Goal: Information Seeking & Learning: Find specific fact

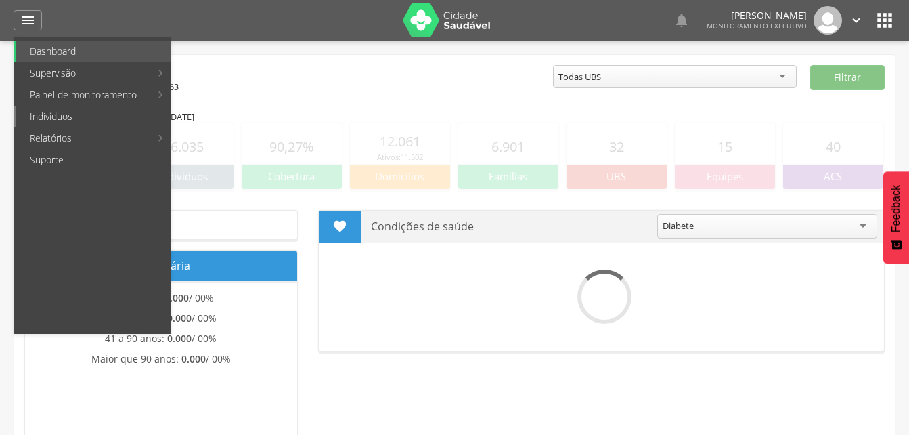
click at [58, 114] on link "Indivíduos" at bounding box center [93, 117] width 154 height 22
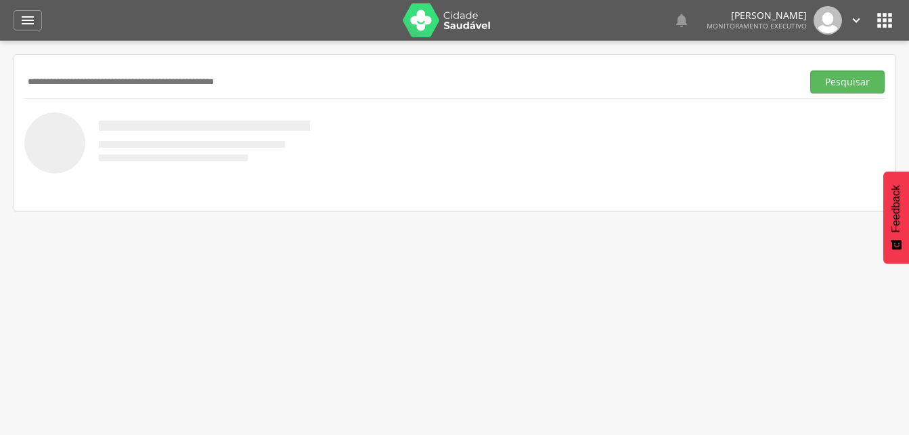
click at [68, 73] on input "text" at bounding box center [410, 81] width 772 height 23
click at [828, 81] on button "Pesquisar" at bounding box center [847, 81] width 74 height 23
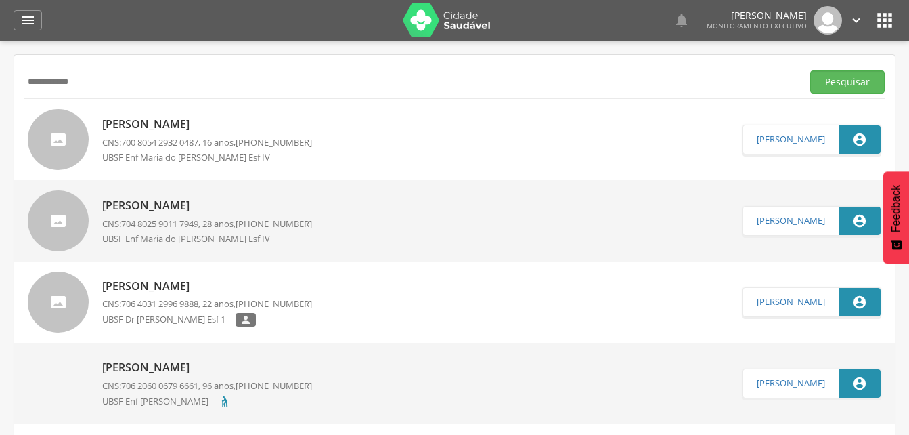
click at [88, 86] on input "**********" at bounding box center [410, 81] width 772 height 23
type input "*"
click at [830, 89] on button "Pesquisar" at bounding box center [847, 81] width 74 height 23
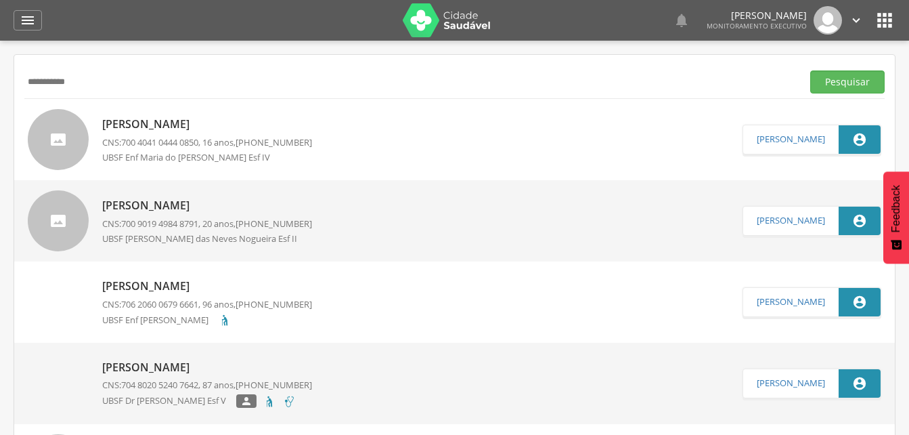
click at [90, 81] on input "**********" at bounding box center [410, 81] width 772 height 23
type input "*"
click at [856, 83] on button "Pesquisar" at bounding box center [847, 81] width 74 height 23
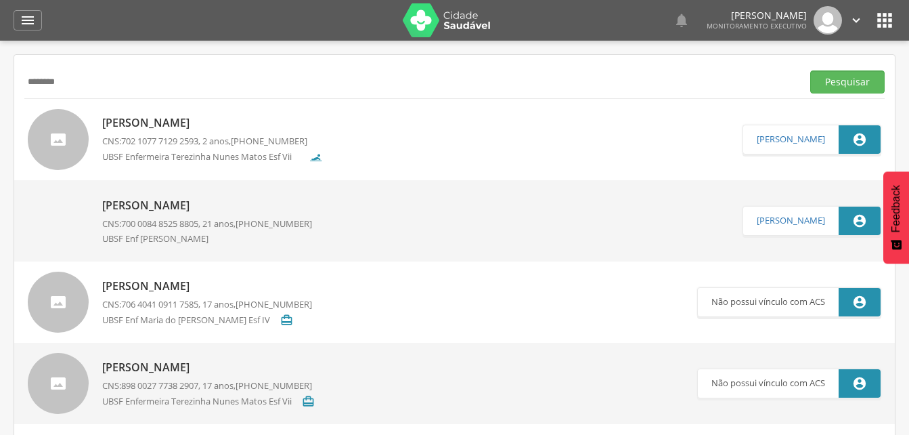
click at [74, 76] on input "********" at bounding box center [410, 81] width 772 height 23
click at [839, 86] on button "Pesquisar" at bounding box center [847, 81] width 74 height 23
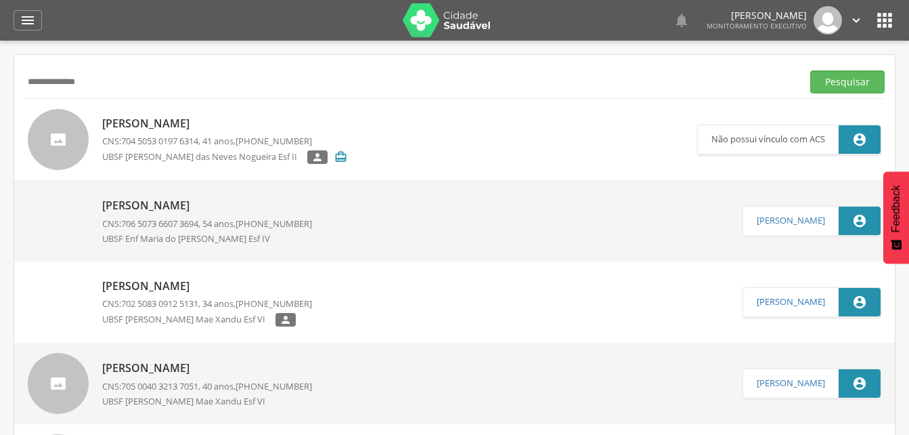
click at [102, 87] on input "**********" at bounding box center [410, 81] width 772 height 23
type input "*"
click at [839, 81] on button "Pesquisar" at bounding box center [847, 81] width 74 height 23
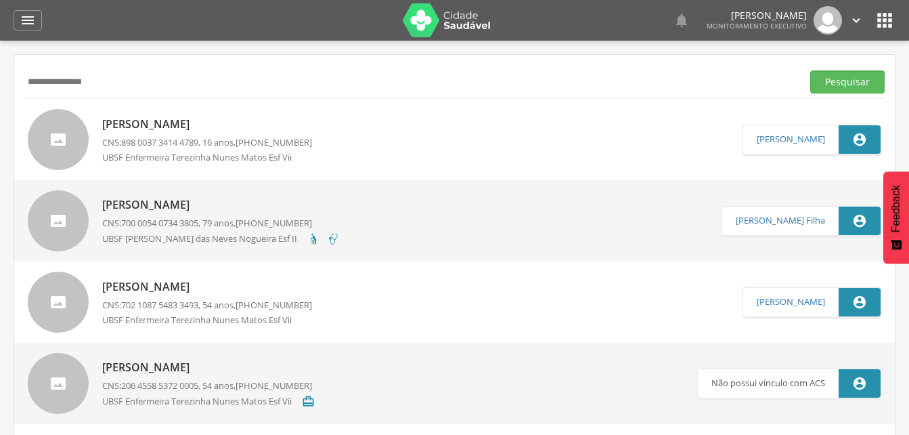
click at [122, 85] on input "**********" at bounding box center [410, 81] width 772 height 23
type input "*"
type input "**********"
click at [846, 84] on button "Pesquisar" at bounding box center [847, 81] width 74 height 23
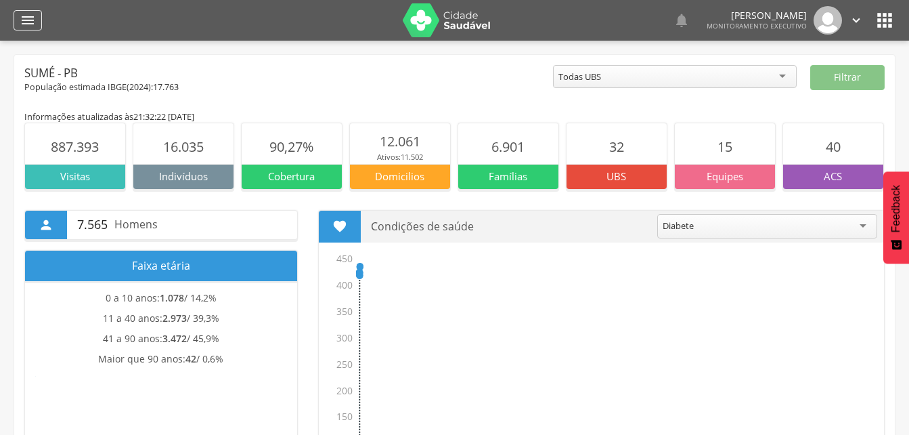
click at [23, 17] on icon "" at bounding box center [28, 20] width 16 height 16
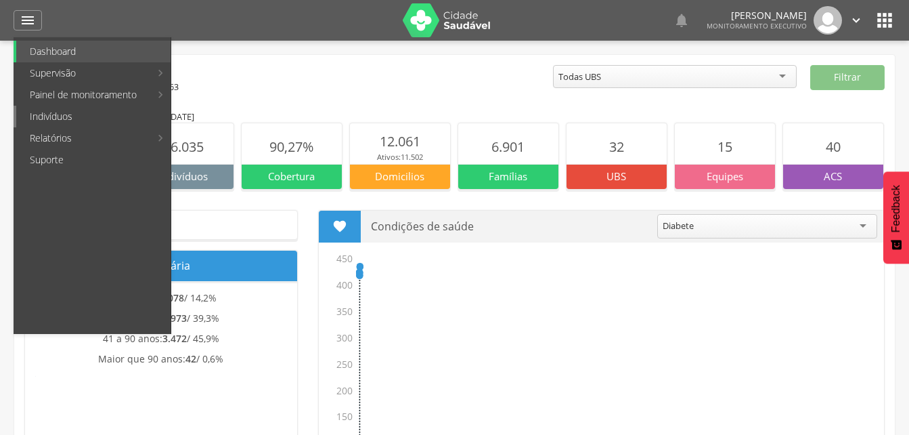
click at [51, 114] on link "Indivíduos" at bounding box center [93, 117] width 154 height 22
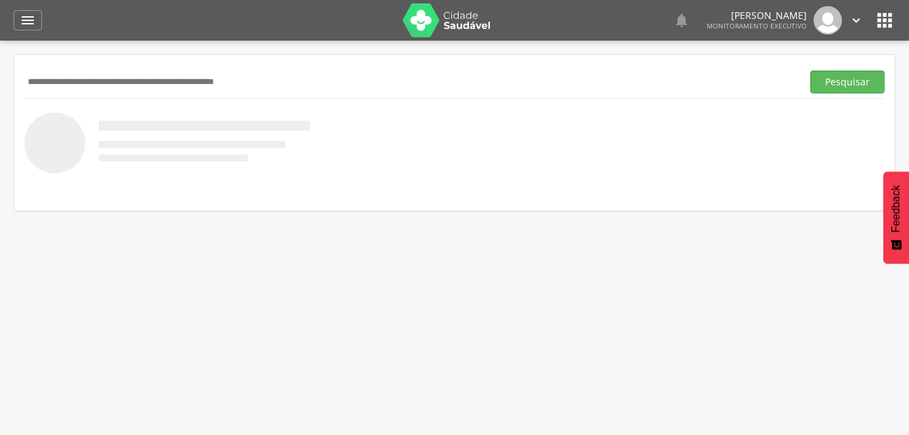
click at [70, 79] on input "text" at bounding box center [410, 81] width 772 height 23
drag, startPoint x: 835, startPoint y: 78, endPoint x: 763, endPoint y: 98, distance: 75.2
click at [835, 79] on button "Pesquisar" at bounding box center [847, 81] width 74 height 23
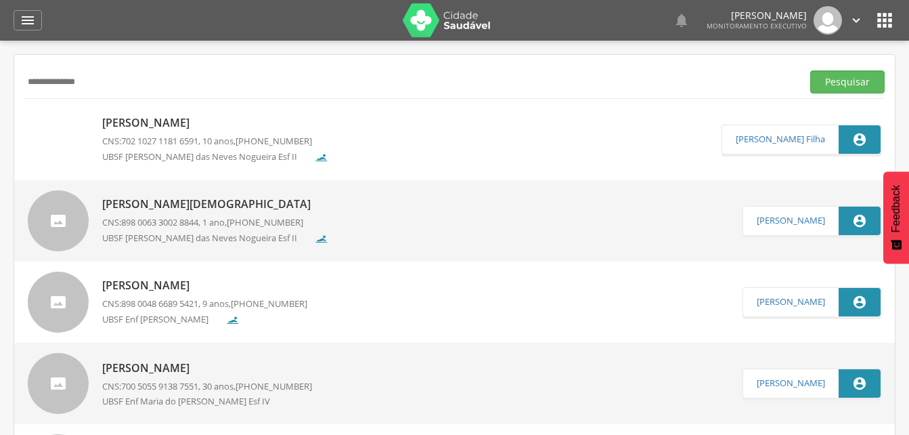
click at [95, 79] on input "**********" at bounding box center [410, 81] width 772 height 23
type input "*"
click at [835, 87] on button "Pesquisar" at bounding box center [847, 81] width 74 height 23
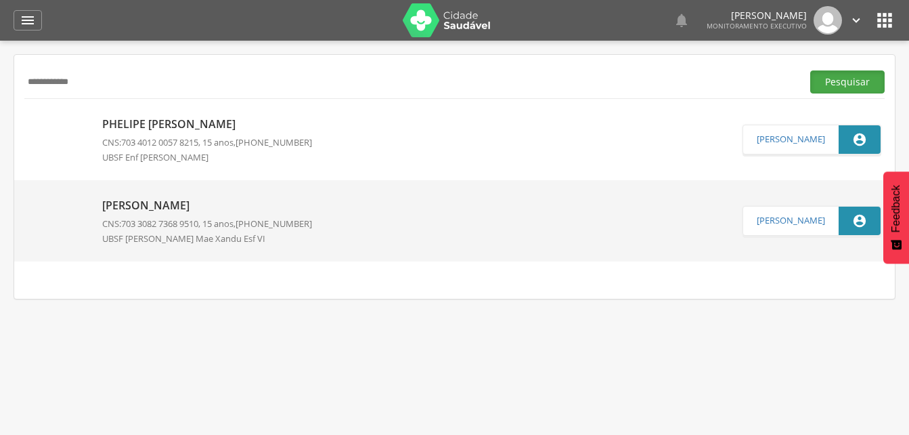
click at [854, 74] on button "Pesquisar" at bounding box center [847, 81] width 74 height 23
click at [88, 85] on input "**********" at bounding box center [410, 81] width 772 height 23
type input "*"
click at [835, 81] on button "Pesquisar" at bounding box center [847, 81] width 74 height 23
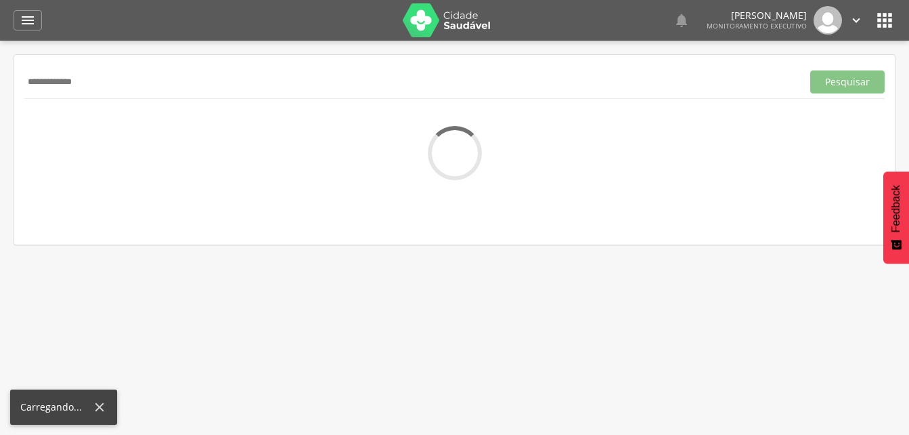
click at [64, 81] on input "**********" at bounding box center [410, 81] width 772 height 23
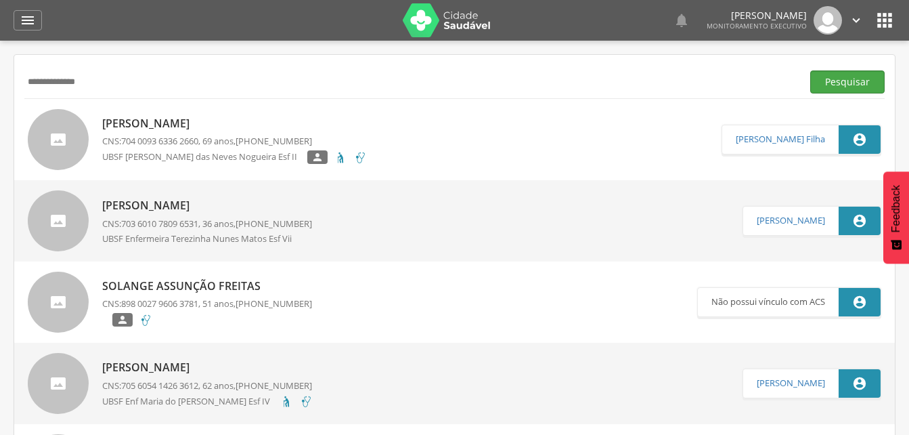
type input "**********"
click at [833, 85] on button "Pesquisar" at bounding box center [847, 81] width 74 height 23
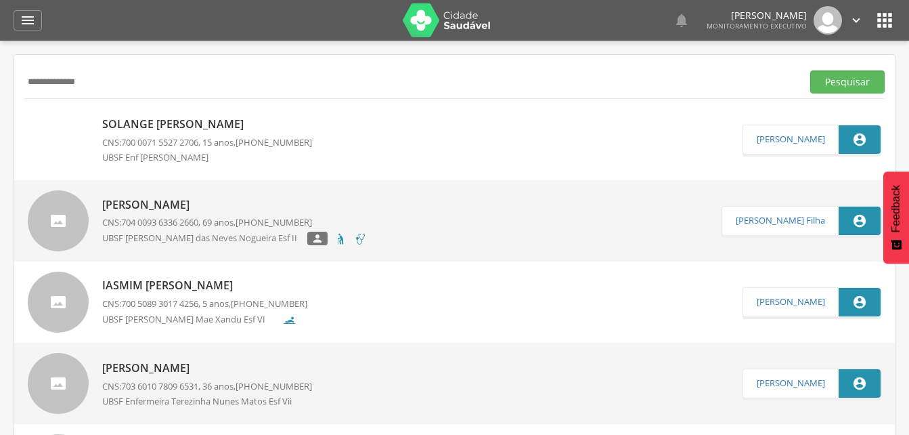
click at [151, 148] on span "700 0071 5527 2706" at bounding box center [159, 142] width 77 height 12
type input "**********"
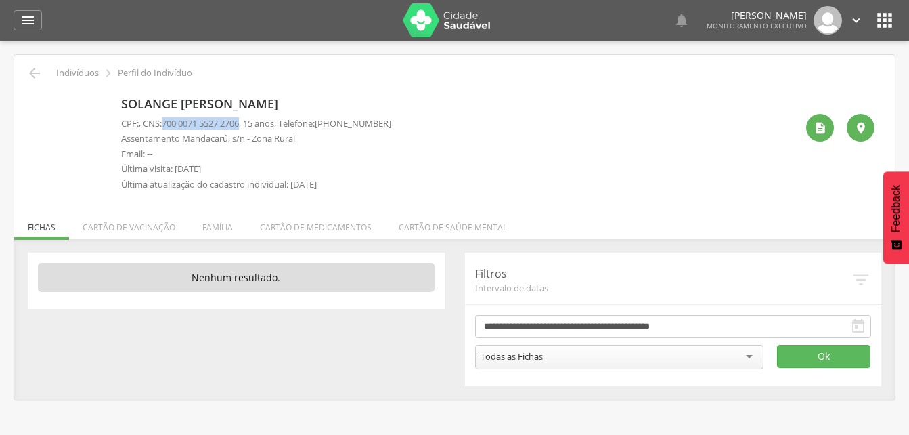
drag, startPoint x: 166, startPoint y: 122, endPoint x: 250, endPoint y: 122, distance: 83.9
click at [250, 122] on p "CPF: , CNS: 700 0071 5527 2706 , 15 anos, Telefone: (83) 99852-2731" at bounding box center [256, 123] width 270 height 13
drag, startPoint x: 250, startPoint y: 122, endPoint x: 239, endPoint y: 122, distance: 10.8
copy p "700 0071 5527 2706"
click at [35, 73] on icon "" at bounding box center [34, 73] width 16 height 16
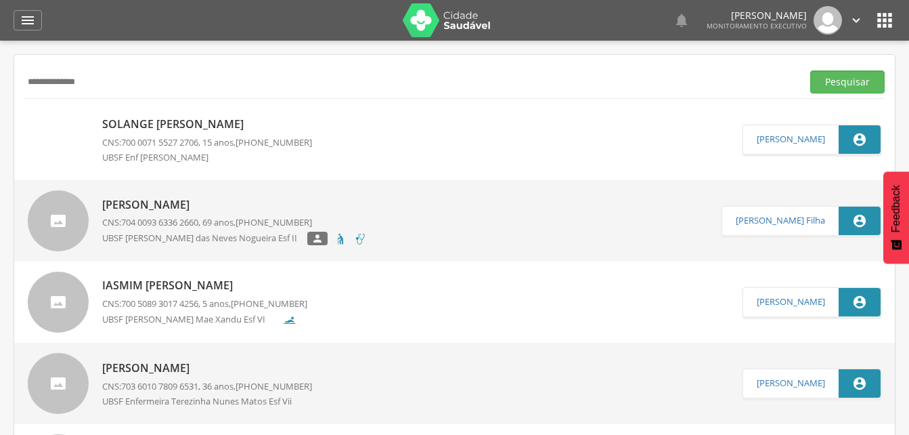
click at [100, 81] on input "**********" at bounding box center [410, 81] width 772 height 23
type input "*"
click at [845, 77] on button "Pesquisar" at bounding box center [847, 81] width 74 height 23
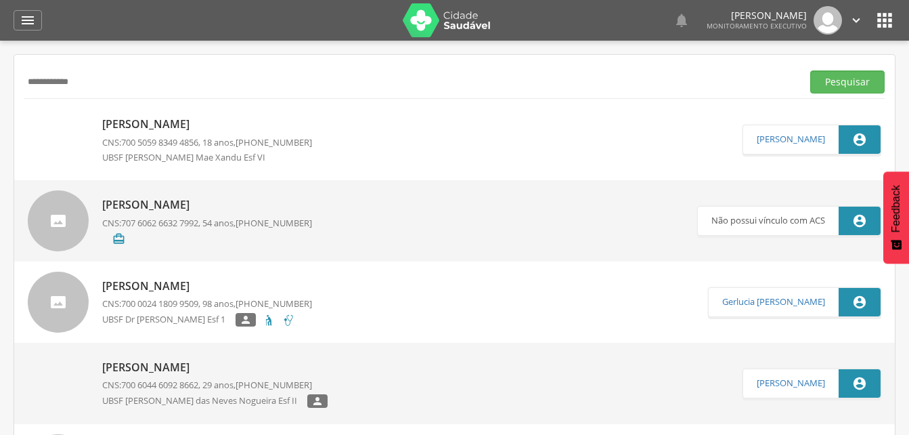
click at [129, 140] on span "700 5059 8349 4856" at bounding box center [159, 142] width 77 height 12
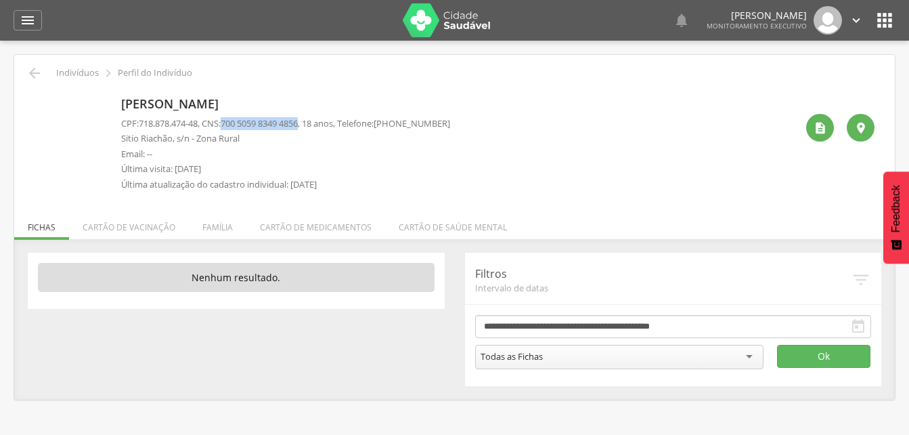
drag, startPoint x: 230, startPoint y: 124, endPoint x: 311, endPoint y: 121, distance: 81.3
click at [298, 121] on span "700 5059 8349 4856" at bounding box center [259, 123] width 77 height 12
drag, startPoint x: 311, startPoint y: 121, endPoint x: 296, endPoint y: 124, distance: 15.1
copy span "700 5059 8349 4856"
click at [37, 66] on icon "" at bounding box center [34, 73] width 16 height 16
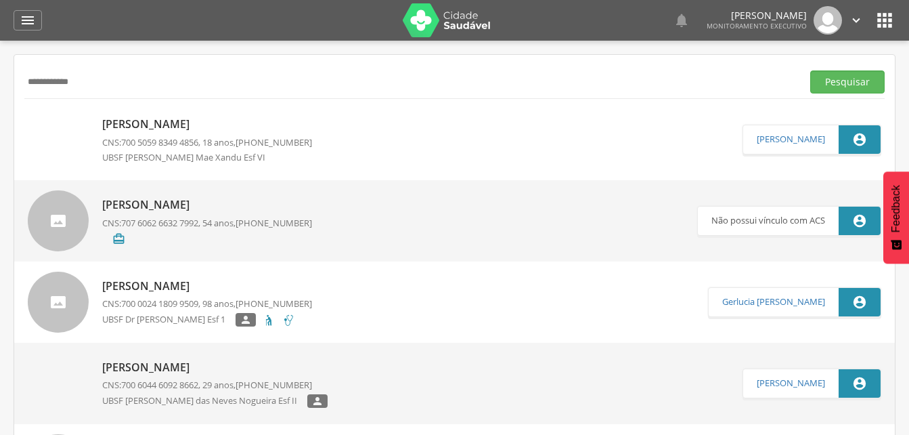
click at [87, 85] on input "**********" at bounding box center [410, 81] width 772 height 23
type input "*"
click at [831, 79] on button "Pesquisar" at bounding box center [847, 81] width 74 height 23
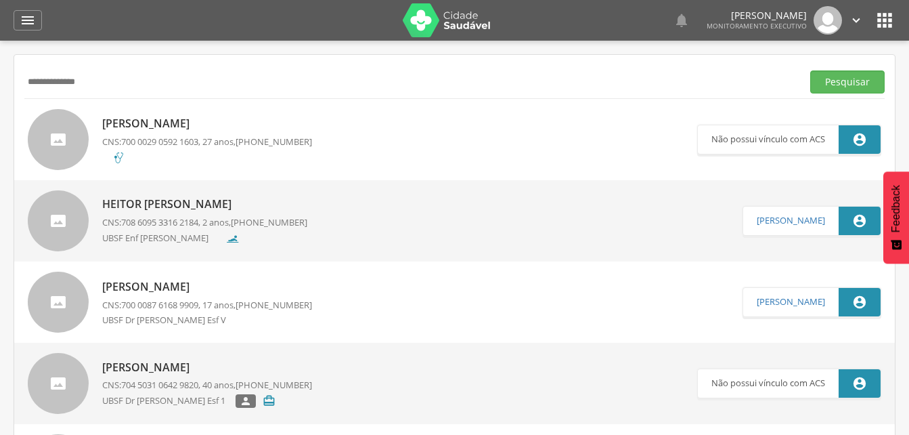
click at [100, 83] on input "**********" at bounding box center [410, 81] width 772 height 23
type input "*"
click at [833, 82] on button "Pesquisar" at bounding box center [847, 81] width 74 height 23
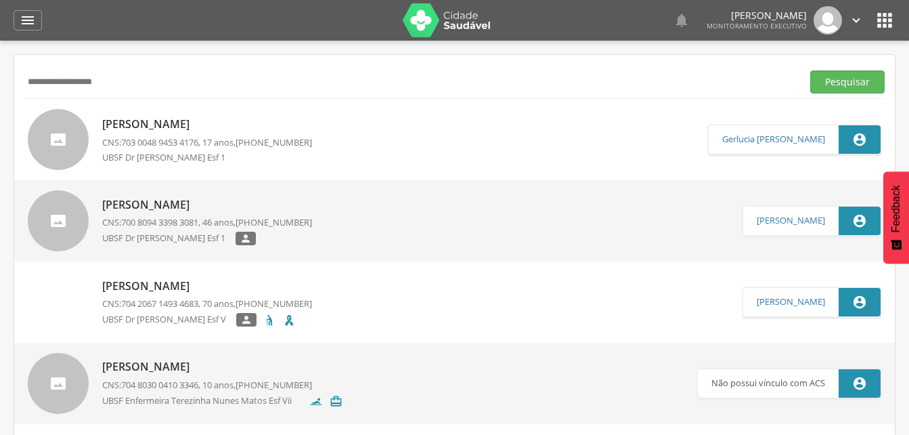
click at [119, 77] on input "**********" at bounding box center [410, 81] width 772 height 23
type input "*"
click at [837, 84] on button "Pesquisar" at bounding box center [847, 81] width 74 height 23
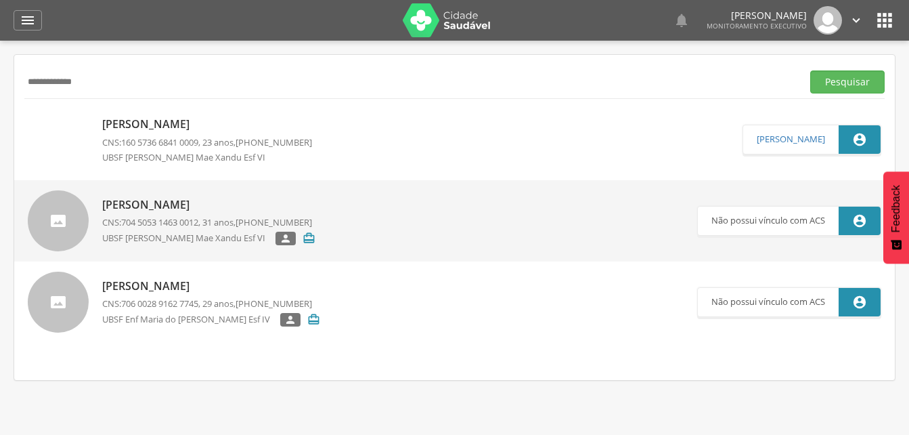
drag, startPoint x: 25, startPoint y: 79, endPoint x: 91, endPoint y: 81, distance: 65.7
click at [91, 81] on input "**********" at bounding box center [410, 81] width 772 height 23
click at [100, 84] on input "**********" at bounding box center [410, 81] width 772 height 23
type input "*"
click at [835, 81] on button "Pesquisar" at bounding box center [847, 81] width 74 height 23
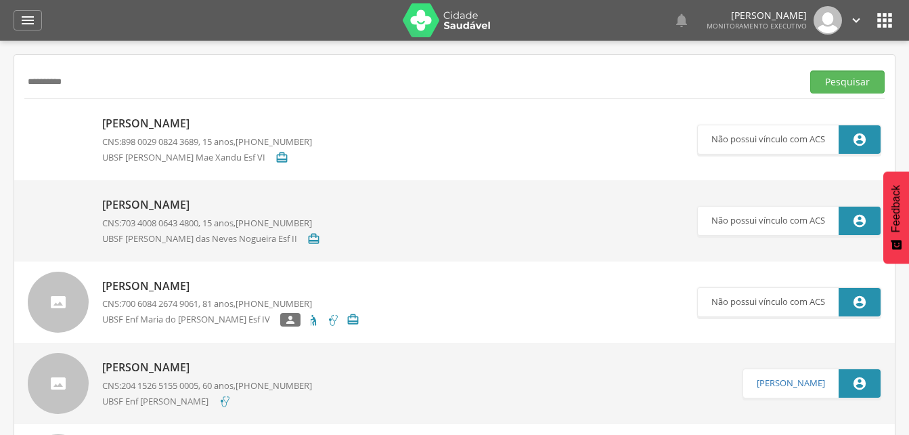
click at [89, 81] on input "**********" at bounding box center [410, 81] width 772 height 23
type input "*"
click at [819, 81] on button "Pesquisar" at bounding box center [847, 81] width 74 height 23
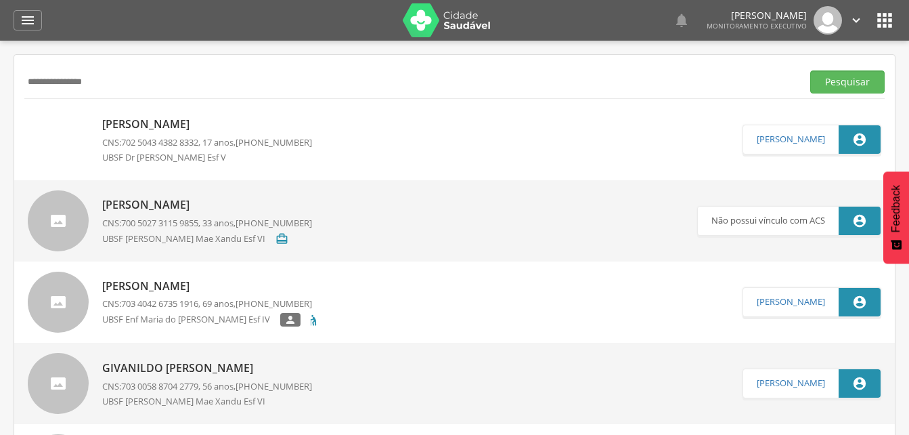
click at [123, 87] on input "**********" at bounding box center [410, 81] width 772 height 23
type input "*"
type input "**********"
click at [831, 79] on button "Pesquisar" at bounding box center [847, 81] width 74 height 23
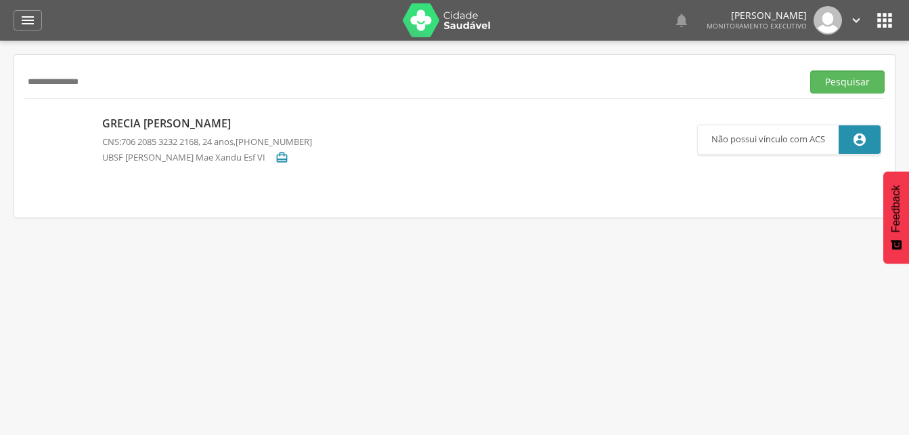
click at [168, 130] on p "Grecia [PERSON_NAME]" at bounding box center [207, 124] width 210 height 16
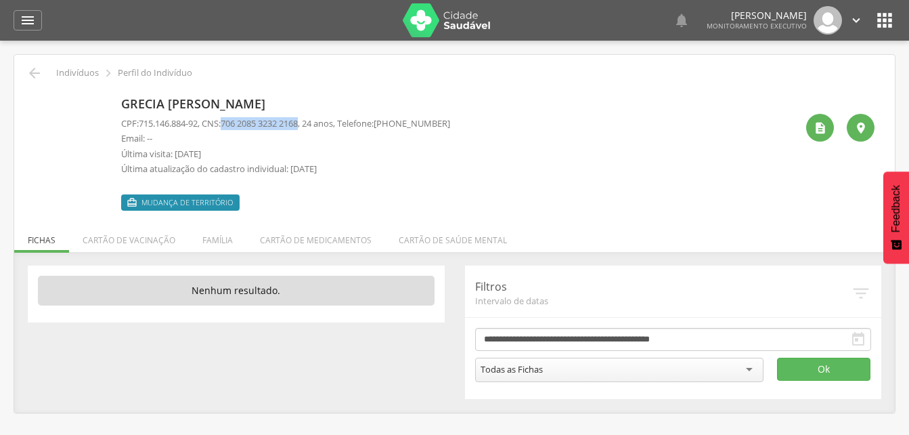
drag, startPoint x: 228, startPoint y: 125, endPoint x: 311, endPoint y: 121, distance: 83.3
click at [311, 121] on p "CPF: 715.146.884-92 , CNS: 706 2085 3232 2168 , 24 anos, Telefone: (99) 99999-9…" at bounding box center [285, 123] width 329 height 13
drag, startPoint x: 311, startPoint y: 121, endPoint x: 292, endPoint y: 122, distance: 19.0
copy p "706 2085 3232 2168"
click at [349, 152] on p "Última visita: 21/02/2024" at bounding box center [285, 154] width 329 height 13
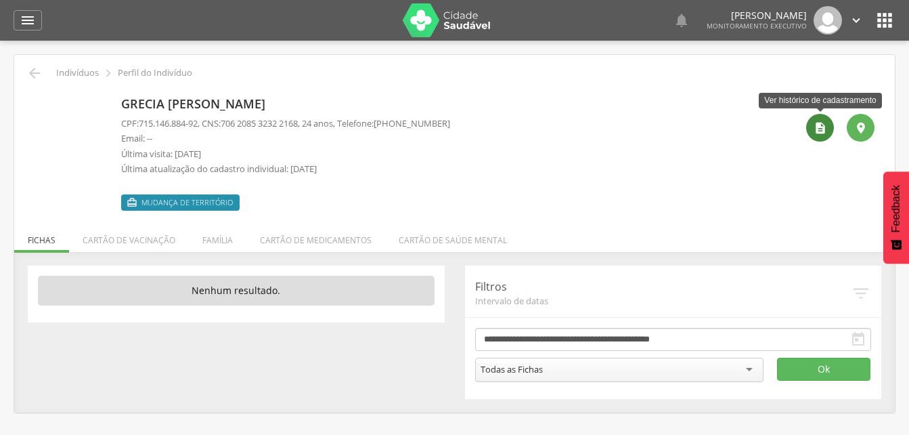
click at [827, 127] on div "" at bounding box center [820, 128] width 28 height 28
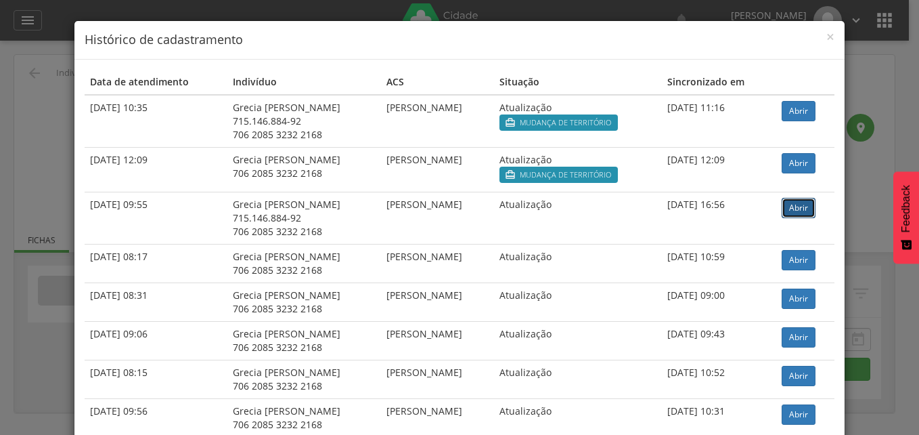
click at [798, 207] on link "Abrir" at bounding box center [799, 208] width 34 height 20
click at [797, 112] on link "Abrir" at bounding box center [799, 111] width 34 height 20
click at [827, 38] on span "×" at bounding box center [830, 36] width 8 height 19
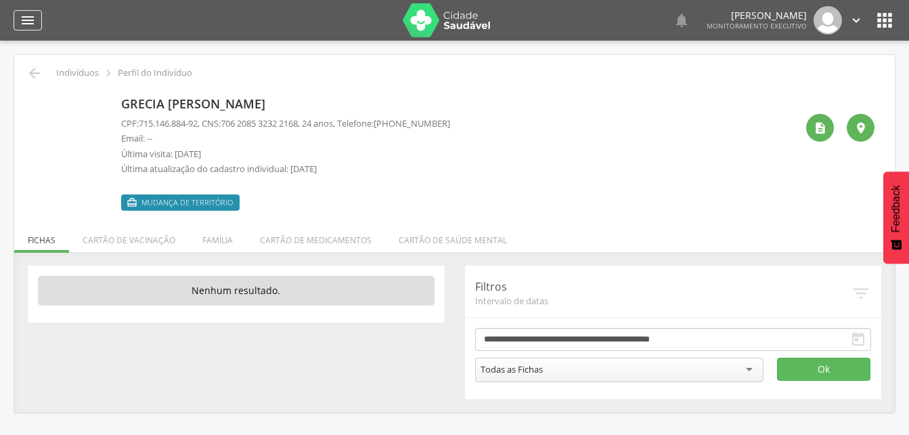
click at [23, 24] on icon "" at bounding box center [28, 20] width 16 height 16
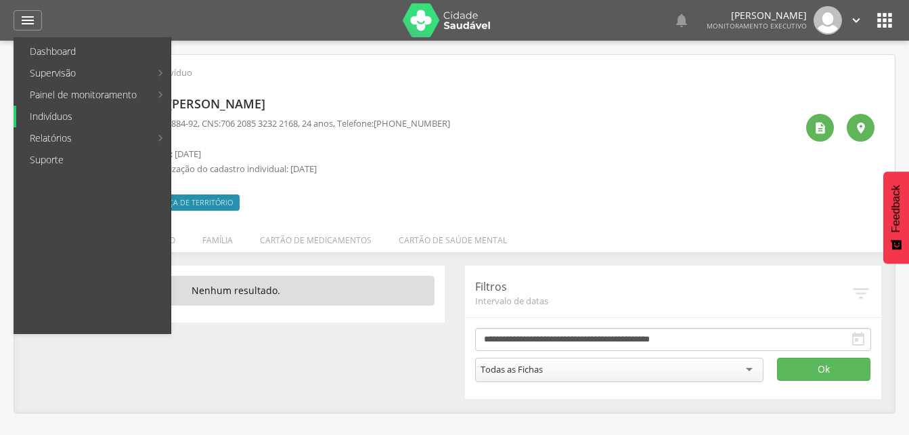
click at [44, 116] on link "Indivíduos" at bounding box center [93, 117] width 154 height 22
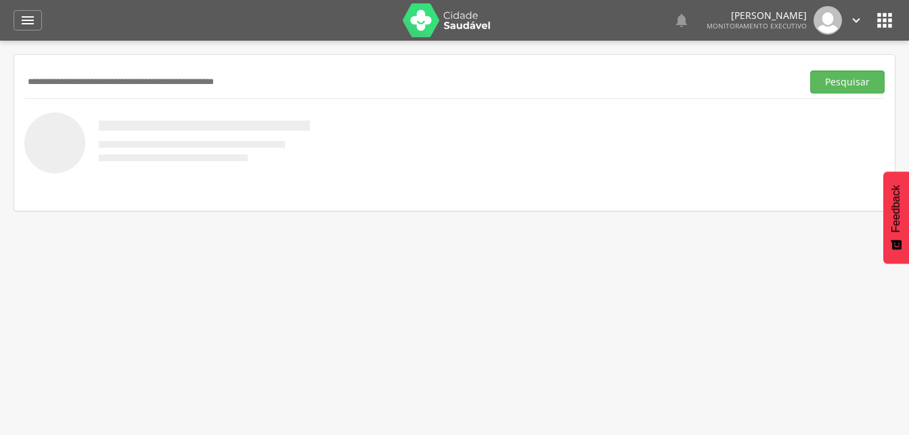
click at [40, 91] on input "text" at bounding box center [410, 81] width 772 height 23
click at [48, 86] on input "text" at bounding box center [410, 81] width 772 height 23
click at [853, 81] on button "Pesquisar" at bounding box center [847, 81] width 74 height 23
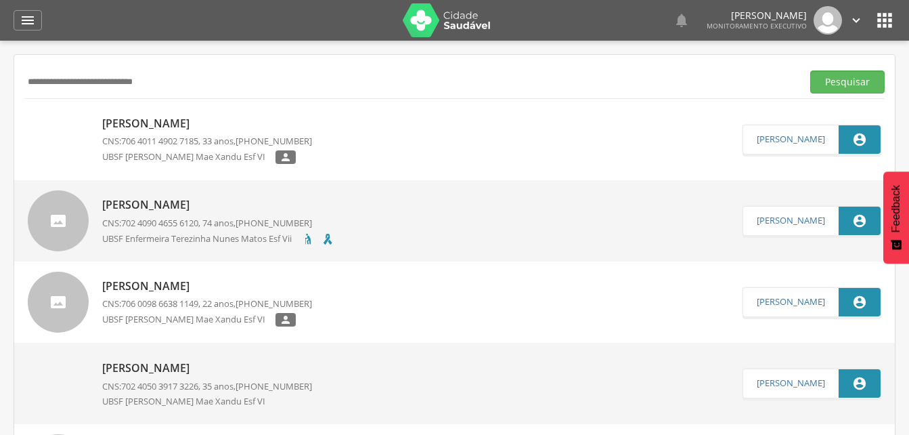
click at [219, 132] on div "Claudenice de Oliveira Carvalho CNS: 706 4011 4902 7185 , 33 anos, (83) 99895-2…" at bounding box center [207, 140] width 210 height 56
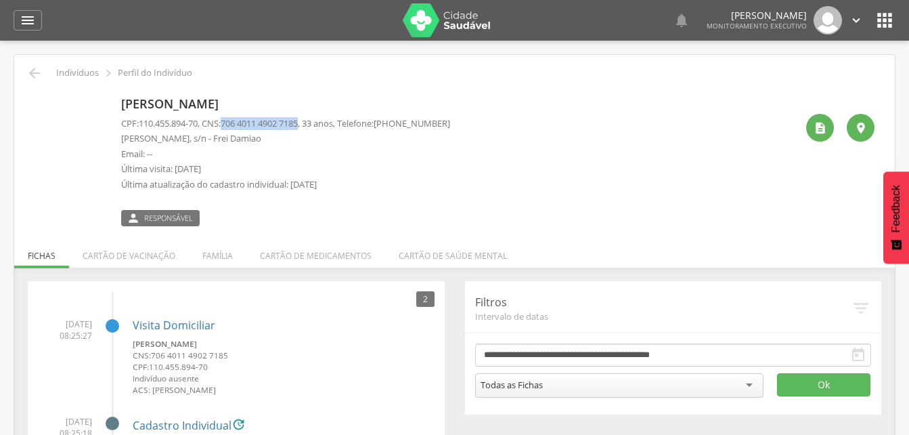
drag, startPoint x: 228, startPoint y: 124, endPoint x: 312, endPoint y: 127, distance: 84.0
click at [312, 127] on p "CPF: 110.455.894-70 , CNS: 706 4011 4902 7185 , 33 anos, Telefone: (83) 99895-2…" at bounding box center [285, 123] width 329 height 13
drag, startPoint x: 312, startPoint y: 127, endPoint x: 287, endPoint y: 125, distance: 25.1
copy p "706 4011 4902 7185"
click at [211, 256] on li "Família" at bounding box center [218, 252] width 58 height 32
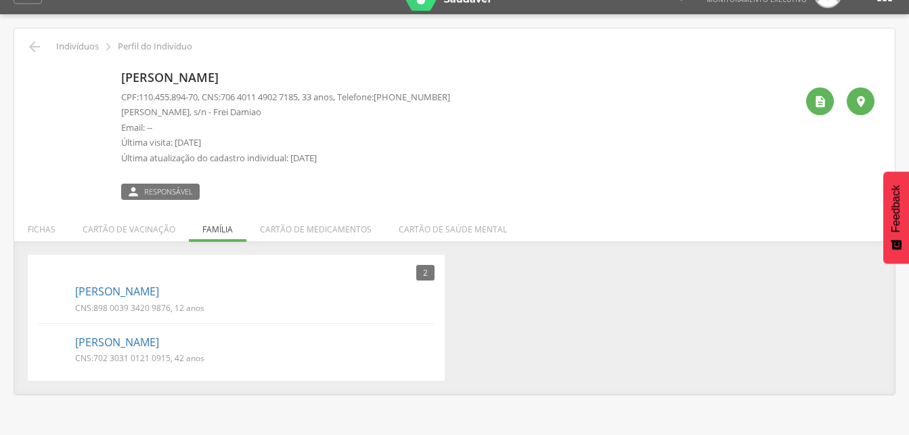
scroll to position [41, 0]
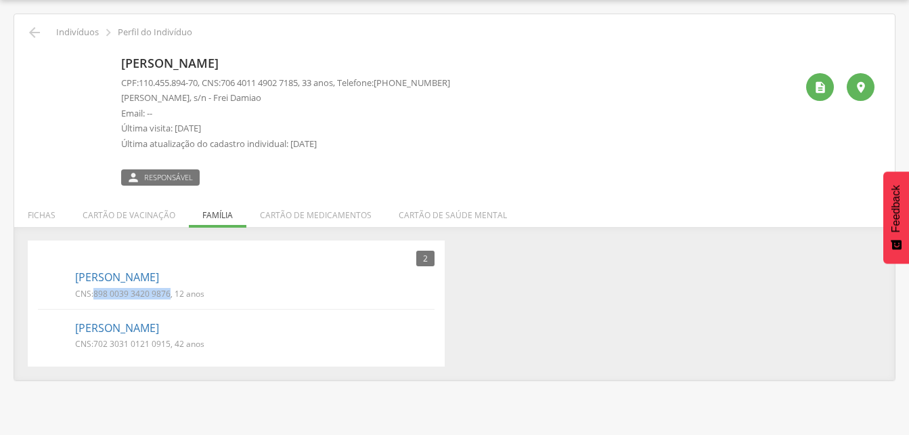
drag, startPoint x: 94, startPoint y: 290, endPoint x: 171, endPoint y: 299, distance: 76.9
click at [171, 299] on p "CNS: 898 0039 3420 9876 , 12 anos" at bounding box center [139, 294] width 129 height 12
drag, startPoint x: 171, startPoint y: 299, endPoint x: 145, endPoint y: 290, distance: 27.0
copy span "898 0039 3420 9876"
click at [152, 333] on link "Marcos Pereira da Silva" at bounding box center [117, 328] width 84 height 16
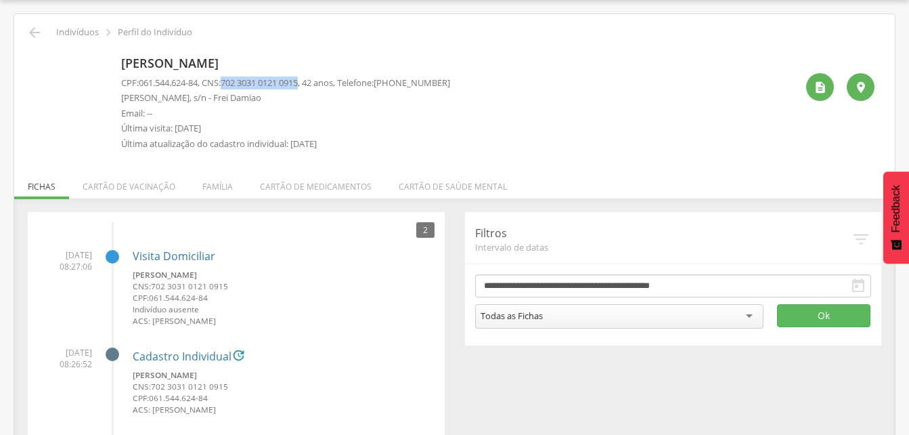
drag, startPoint x: 229, startPoint y: 78, endPoint x: 313, endPoint y: 81, distance: 84.0
click at [313, 81] on p "CPF: 061.544.624-84 , CNS: 702 3031 0121 0915 , 42 anos, Telefone: (83) 99895-2…" at bounding box center [285, 82] width 329 height 13
drag, startPoint x: 313, startPoint y: 81, endPoint x: 296, endPoint y: 82, distance: 16.9
copy p "702 3031 0121 0915"
click at [279, 108] on p "Email: --" at bounding box center [285, 113] width 329 height 13
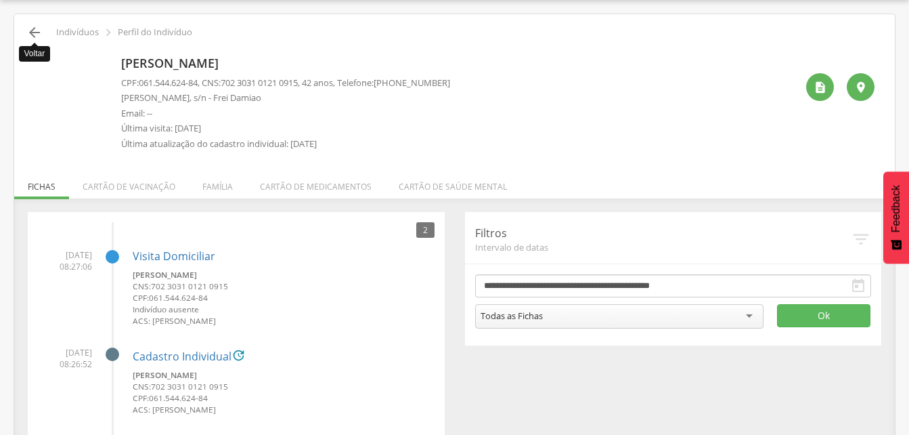
click at [33, 31] on icon "" at bounding box center [34, 32] width 16 height 16
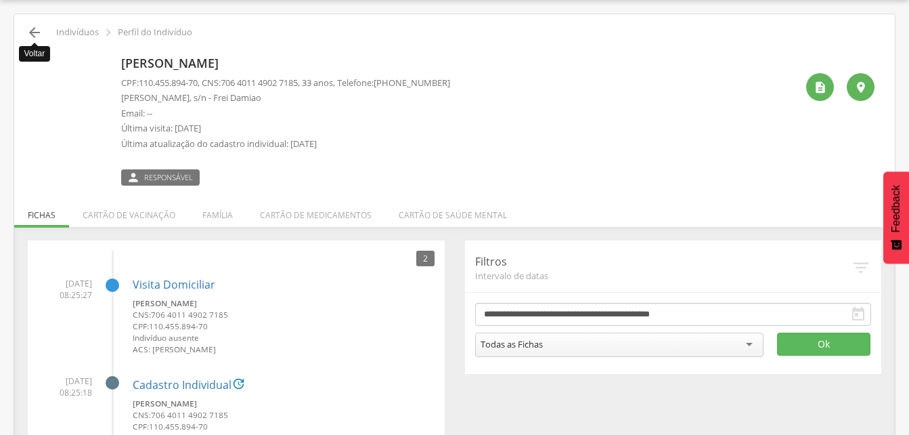
click at [39, 35] on icon "" at bounding box center [34, 32] width 16 height 16
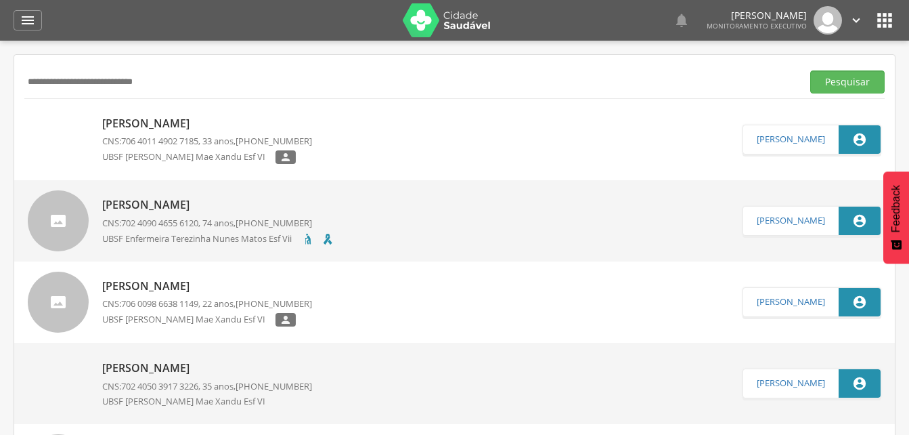
click at [167, 85] on input "**********" at bounding box center [410, 81] width 772 height 23
type input "*"
drag, startPoint x: 843, startPoint y: 77, endPoint x: 561, endPoint y: 176, distance: 299.1
click at [843, 78] on button "Pesquisar" at bounding box center [847, 81] width 74 height 23
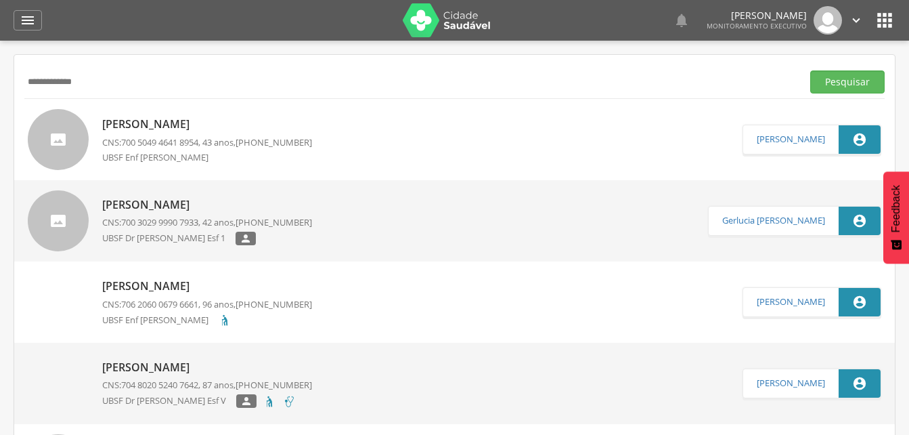
click at [173, 204] on p "Maria Josilma de Sousa Martins" at bounding box center [207, 205] width 210 height 16
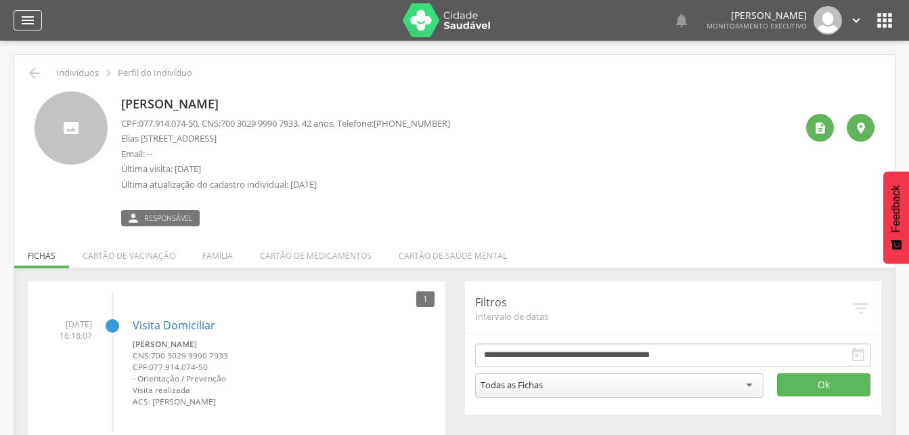
click at [32, 18] on icon "" at bounding box center [28, 20] width 16 height 16
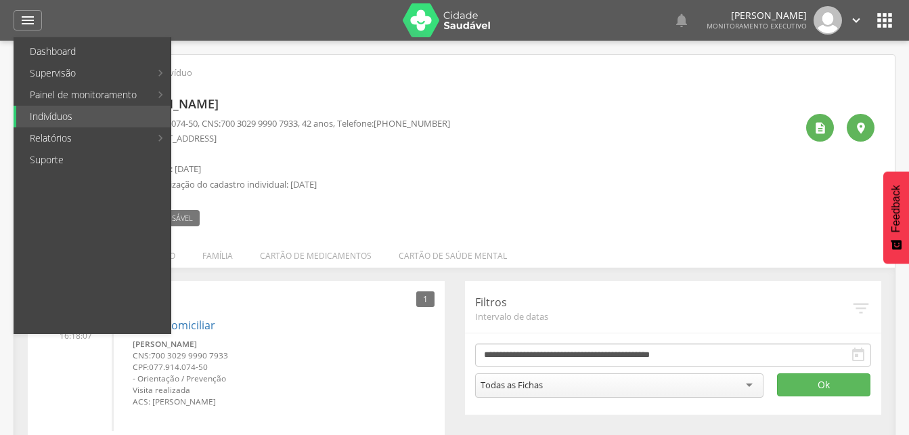
click at [426, 95] on div "Maria Josilma de Sousa Martins CPF: 077.914.074-50 , CNS: 700 3029 9990 7933 , …" at bounding box center [285, 158] width 329 height 135
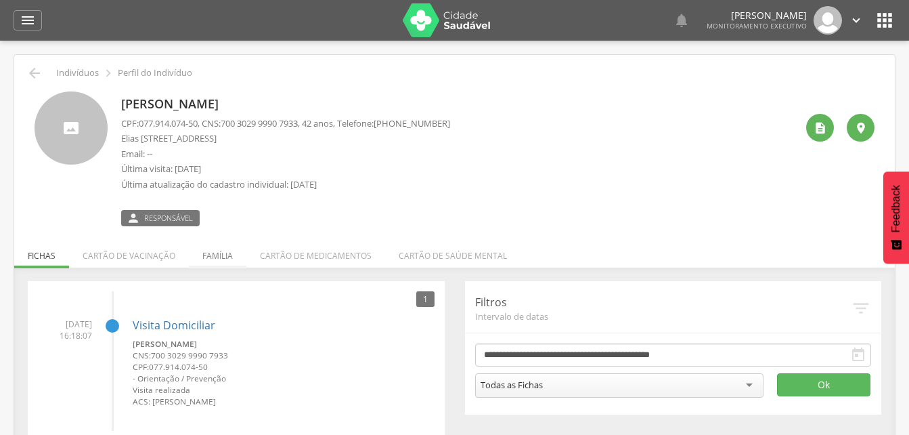
click at [217, 257] on li "Família" at bounding box center [218, 252] width 58 height 32
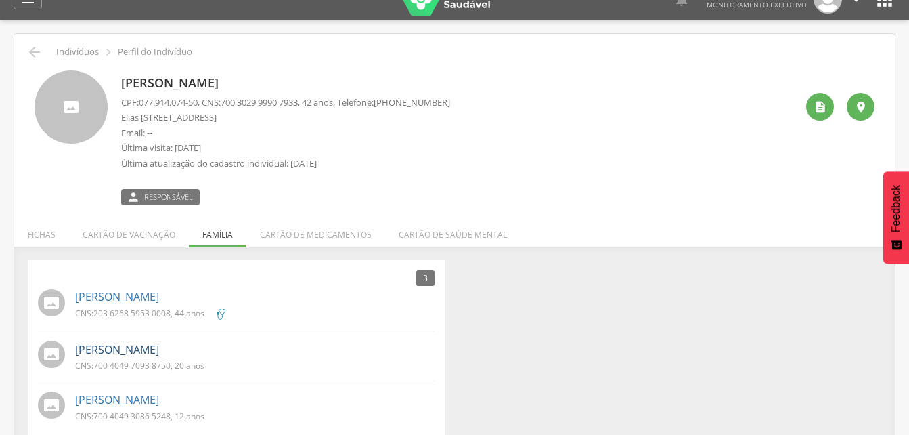
scroll to position [41, 0]
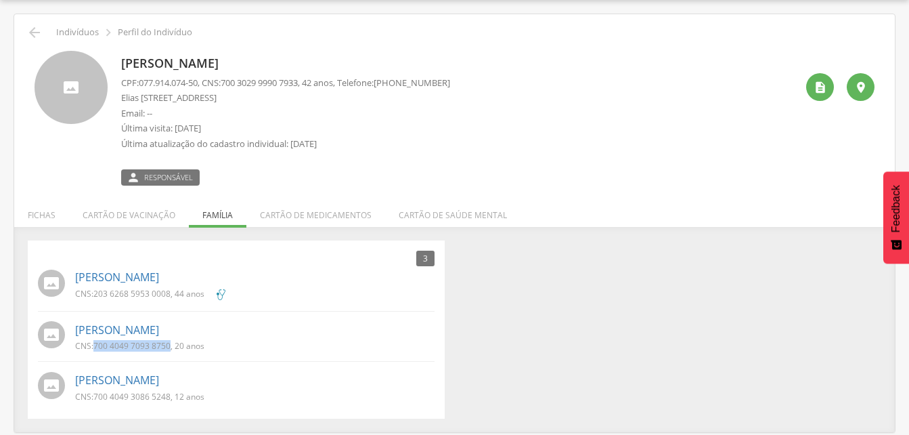
drag, startPoint x: 95, startPoint y: 345, endPoint x: 170, endPoint y: 349, distance: 74.6
click at [170, 349] on span "700 4049 7093 8750" at bounding box center [131, 346] width 77 height 12
drag, startPoint x: 170, startPoint y: 349, endPoint x: 149, endPoint y: 344, distance: 21.7
copy span "700 4049 7093 8750"
click at [37, 32] on icon "" at bounding box center [34, 32] width 16 height 16
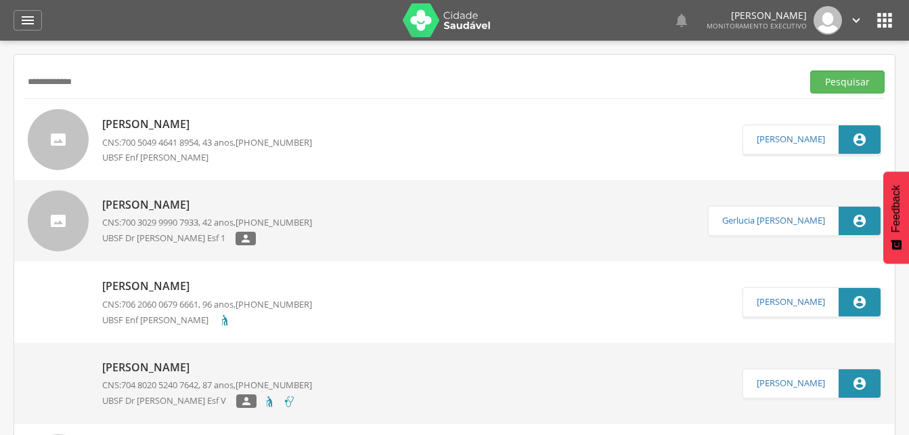
click at [93, 76] on input "**********" at bounding box center [410, 81] width 772 height 23
type input "*"
click at [849, 82] on button "Pesquisar" at bounding box center [847, 81] width 74 height 23
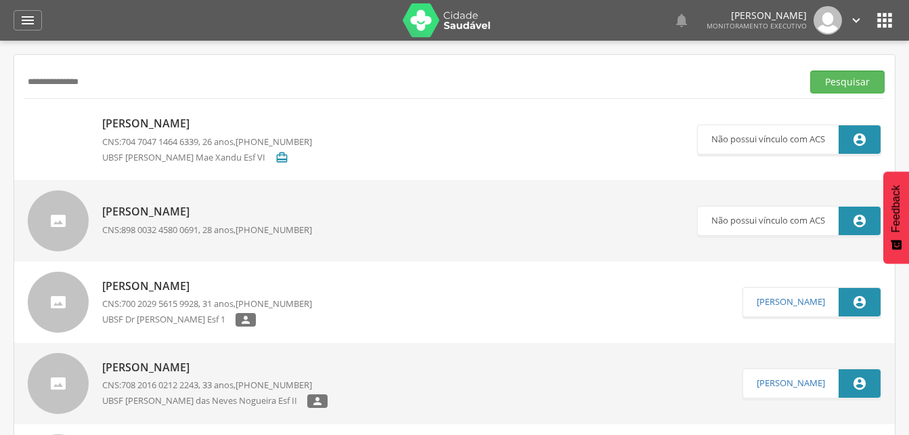
click at [112, 76] on input "**********" at bounding box center [410, 81] width 772 height 23
type input "*"
type input "**********"
click at [835, 85] on button "Pesquisar" at bounding box center [847, 81] width 74 height 23
